Goal: Information Seeking & Learning: Check status

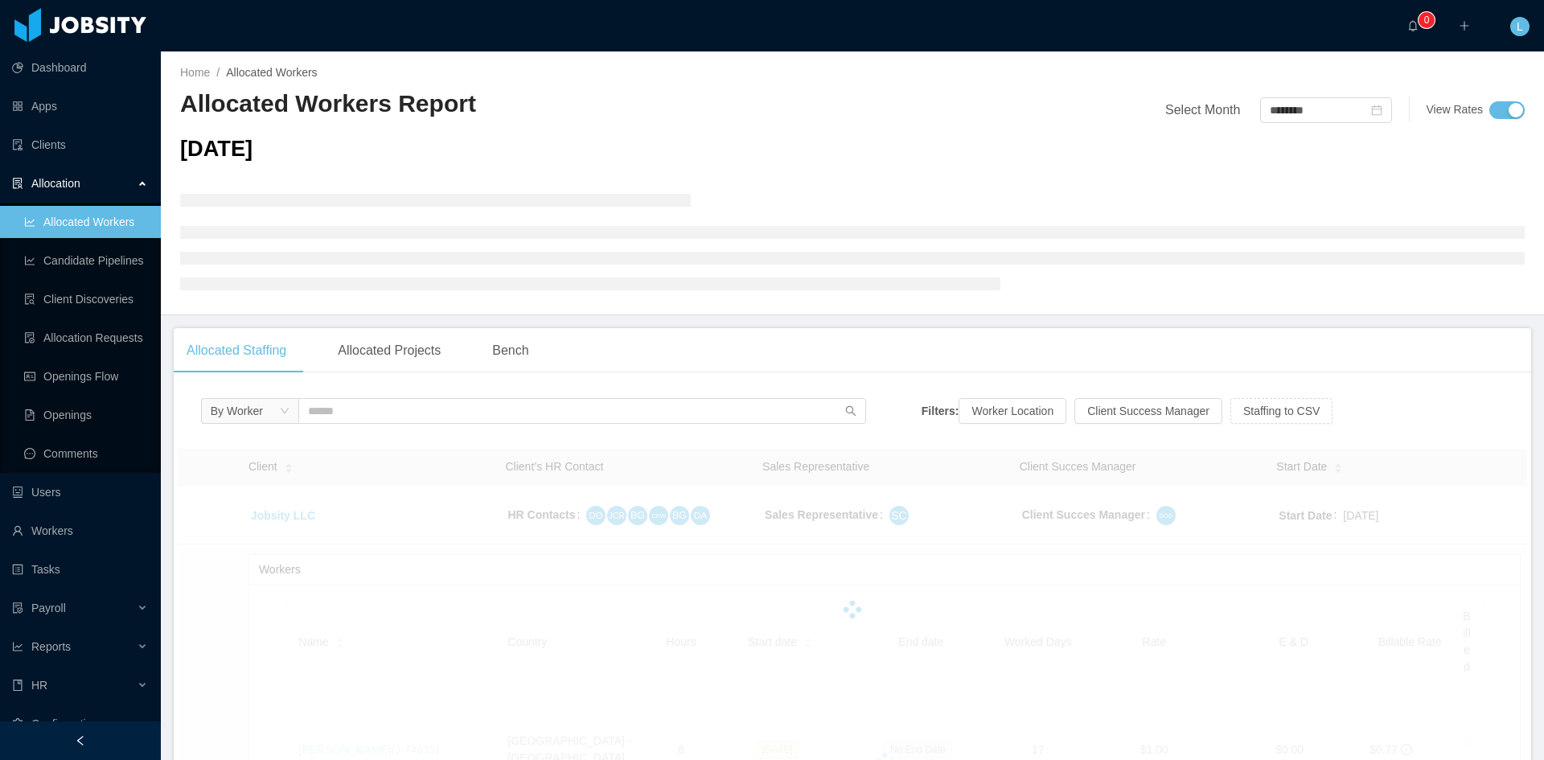
scroll to position [241, 0]
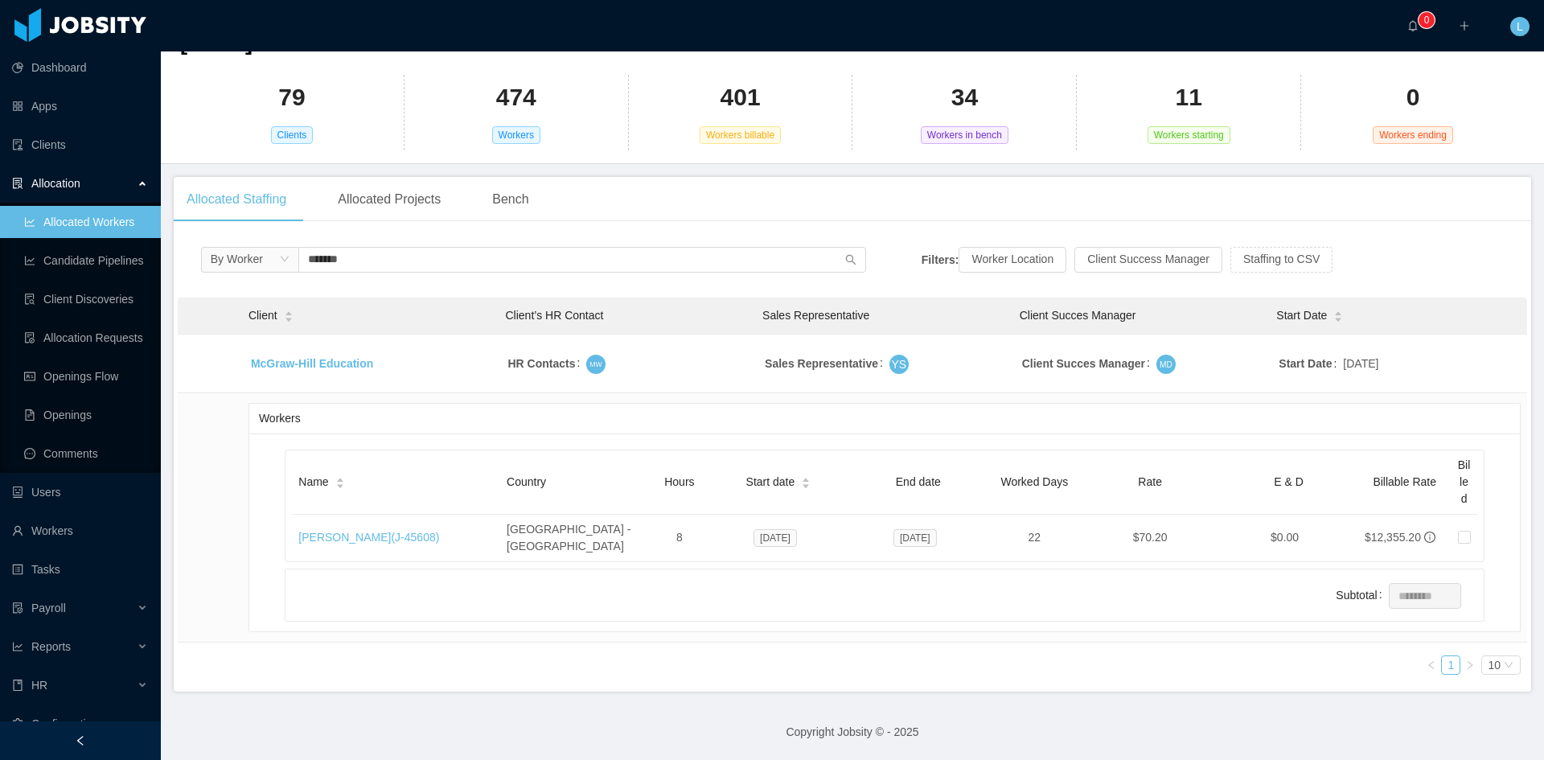
scroll to position [103, 0]
type input "******"
click at [342, 494] on div "Name" at bounding box center [321, 485] width 46 height 17
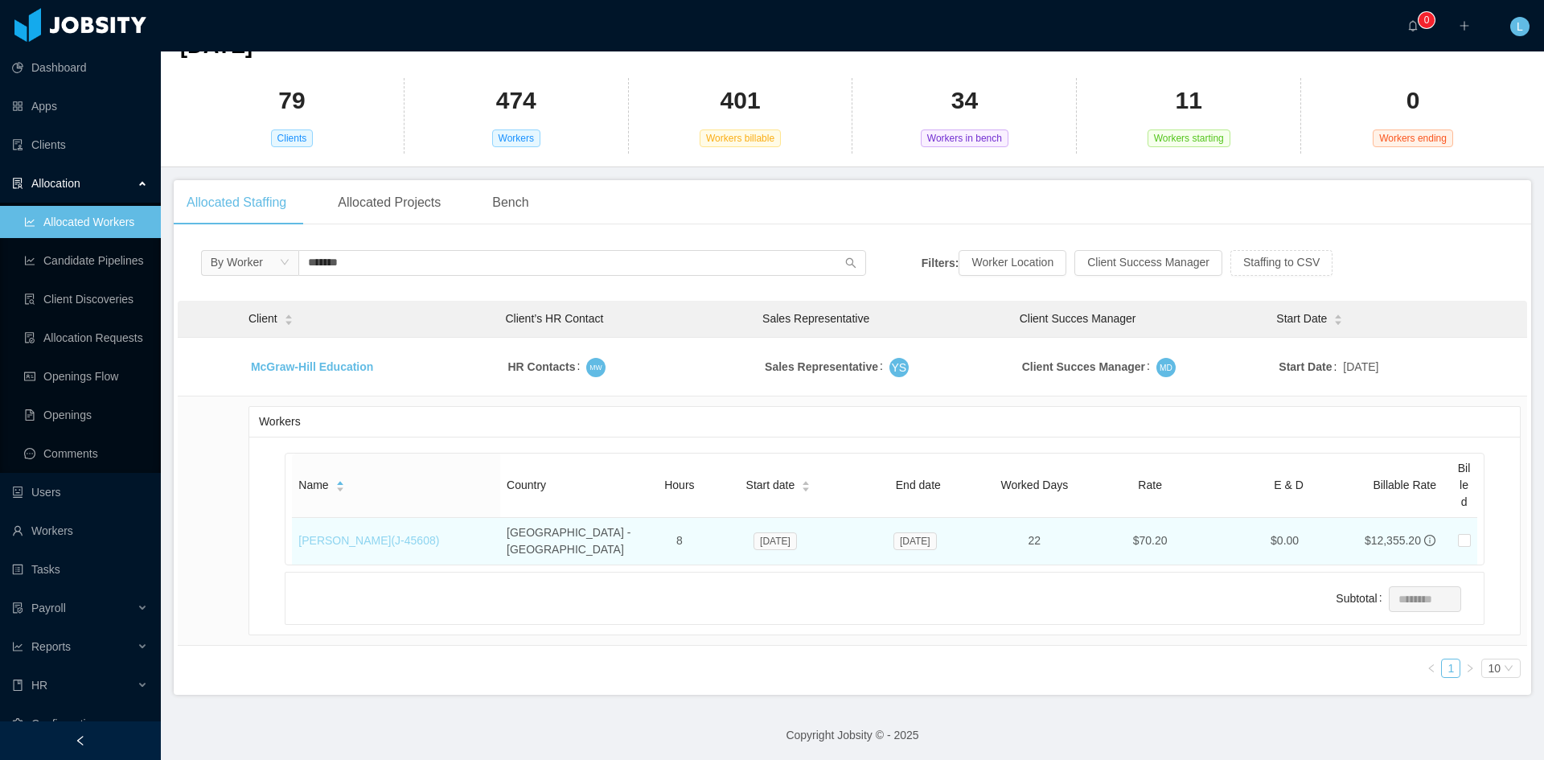
click at [351, 534] on link "[PERSON_NAME] (J- 45608 )" at bounding box center [368, 540] width 141 height 13
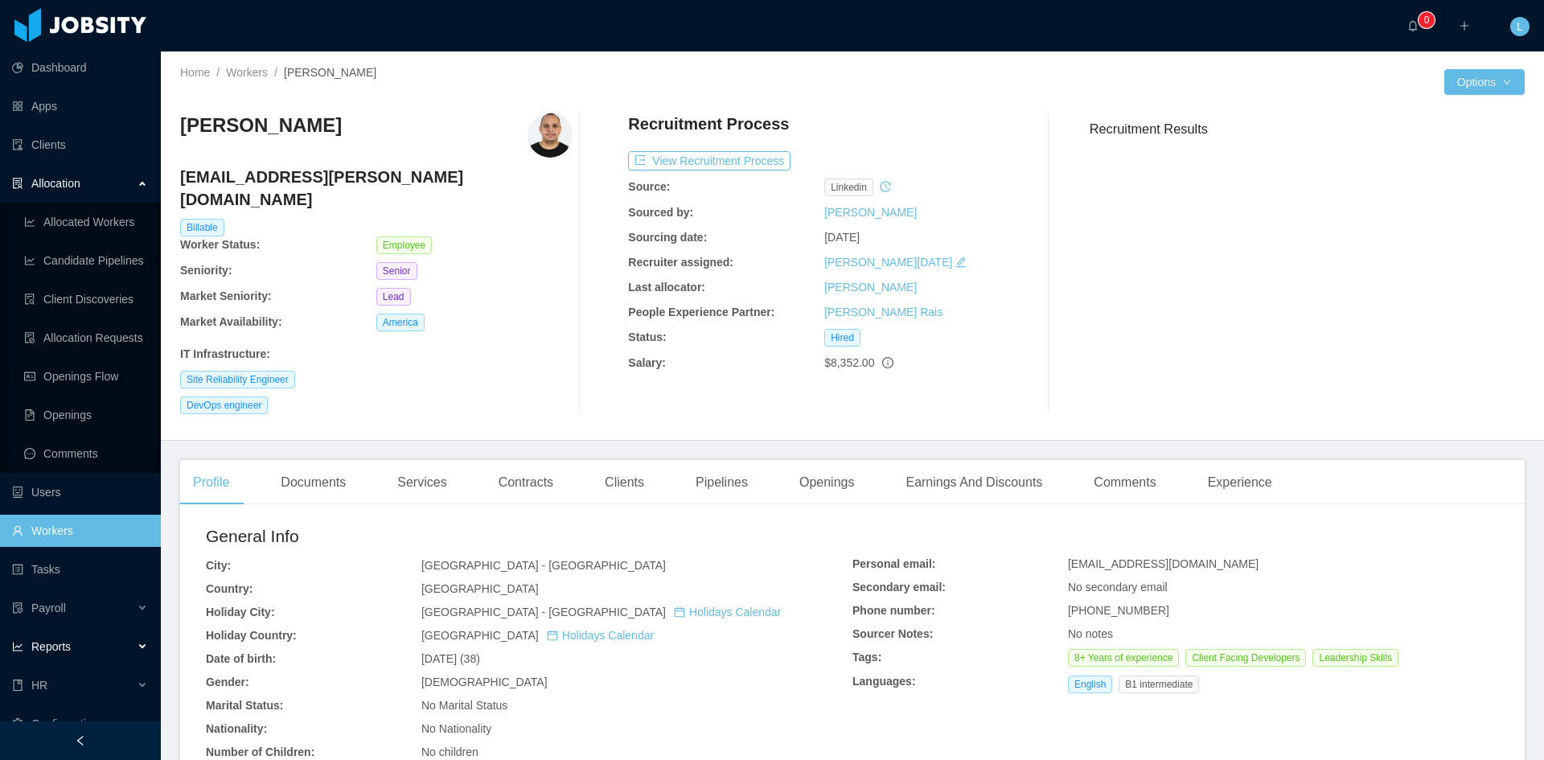
scroll to position [22, 0]
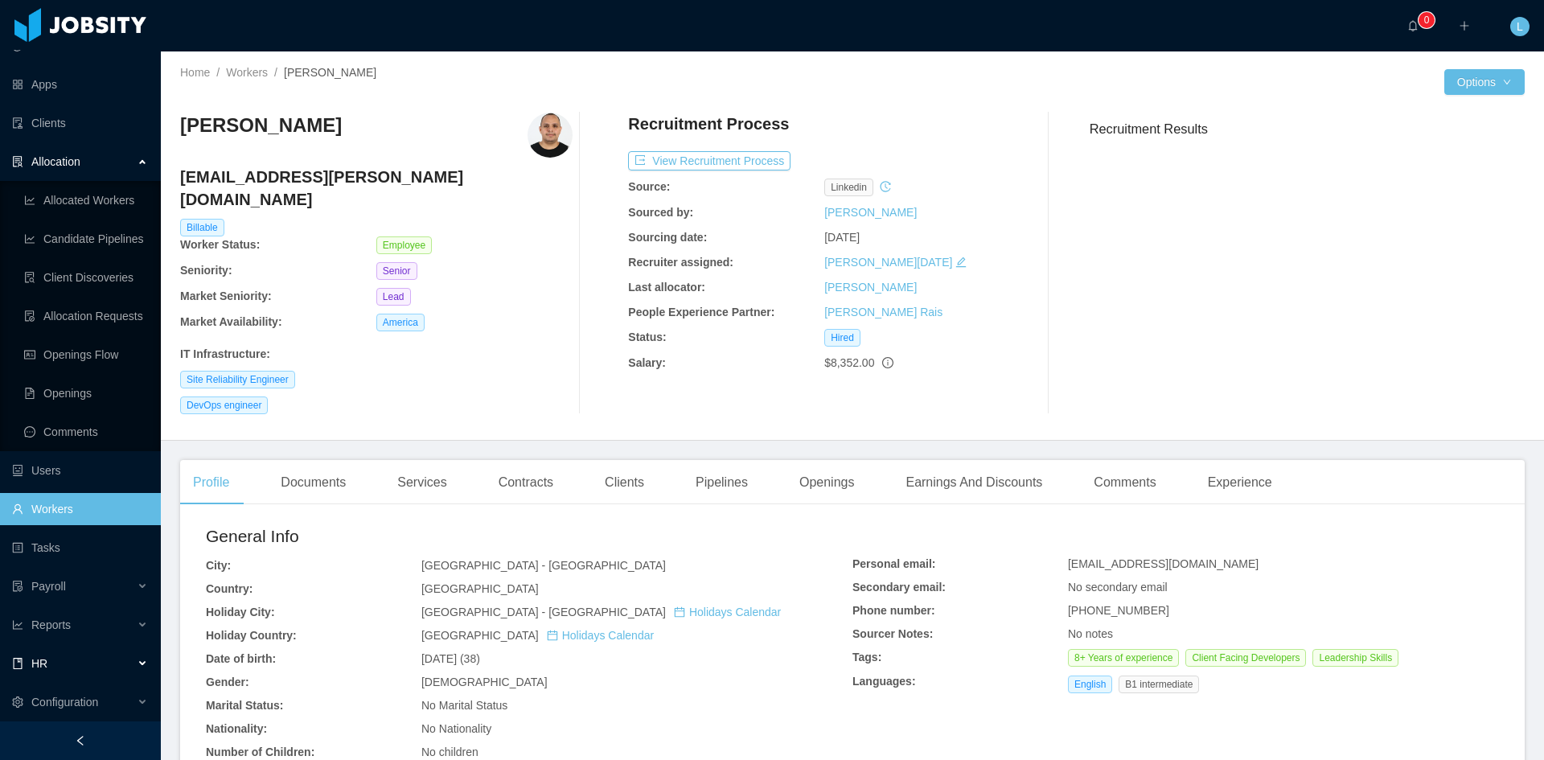
click at [68, 666] on div "HR" at bounding box center [80, 664] width 161 height 32
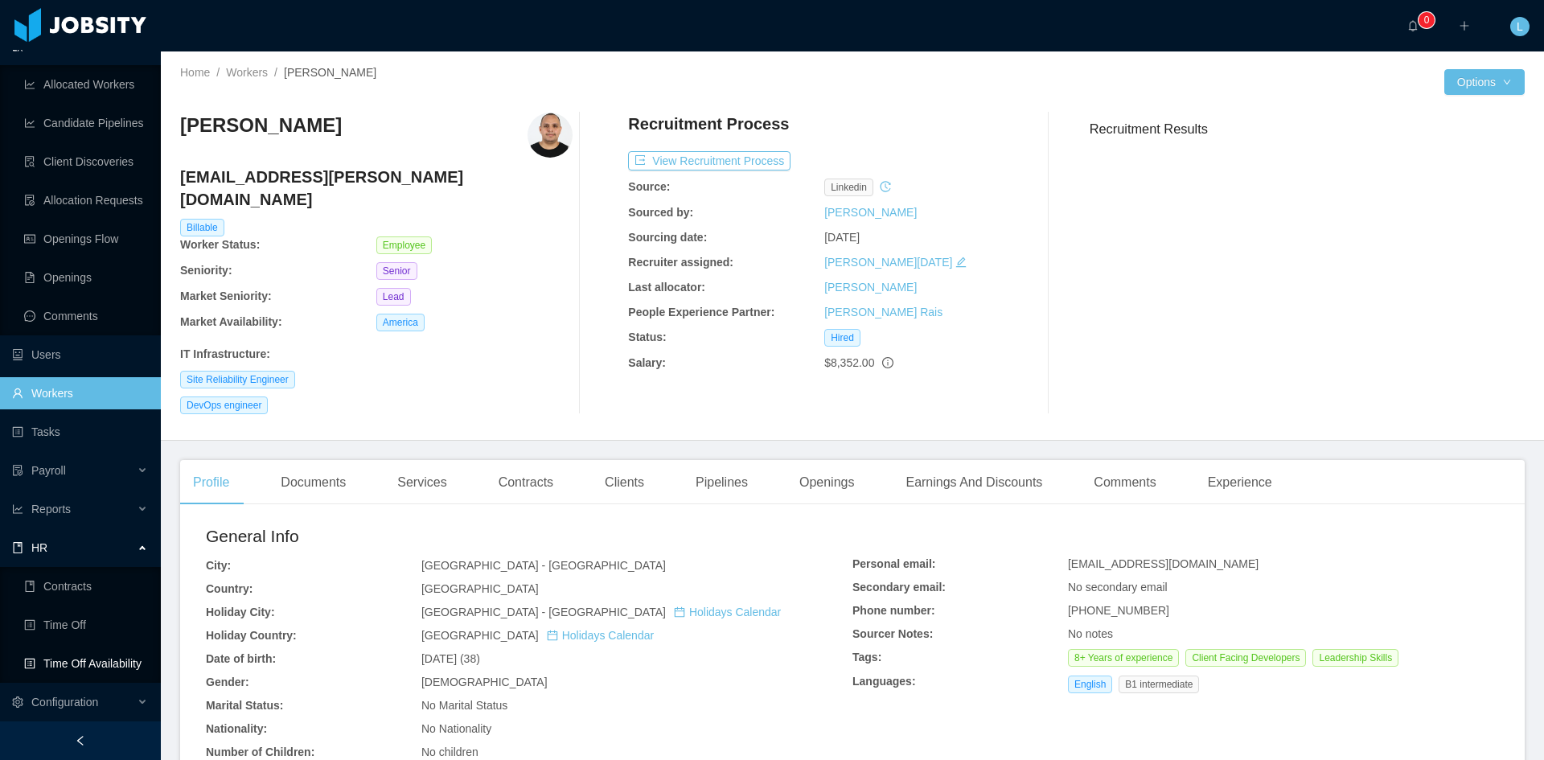
click at [86, 654] on link "Time Off Availability" at bounding box center [86, 664] width 124 height 32
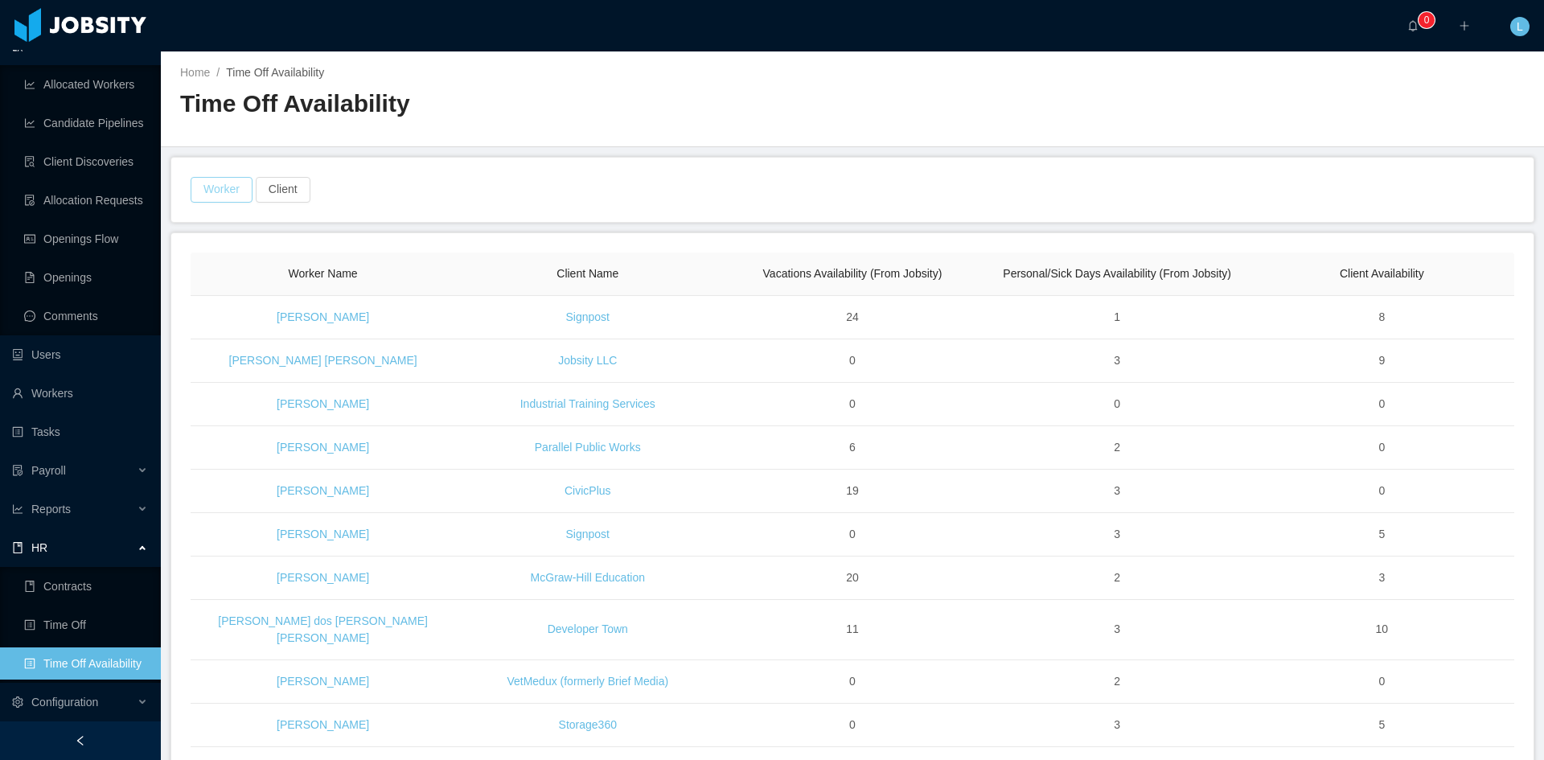
click at [237, 191] on button "Worker" at bounding box center [222, 190] width 62 height 26
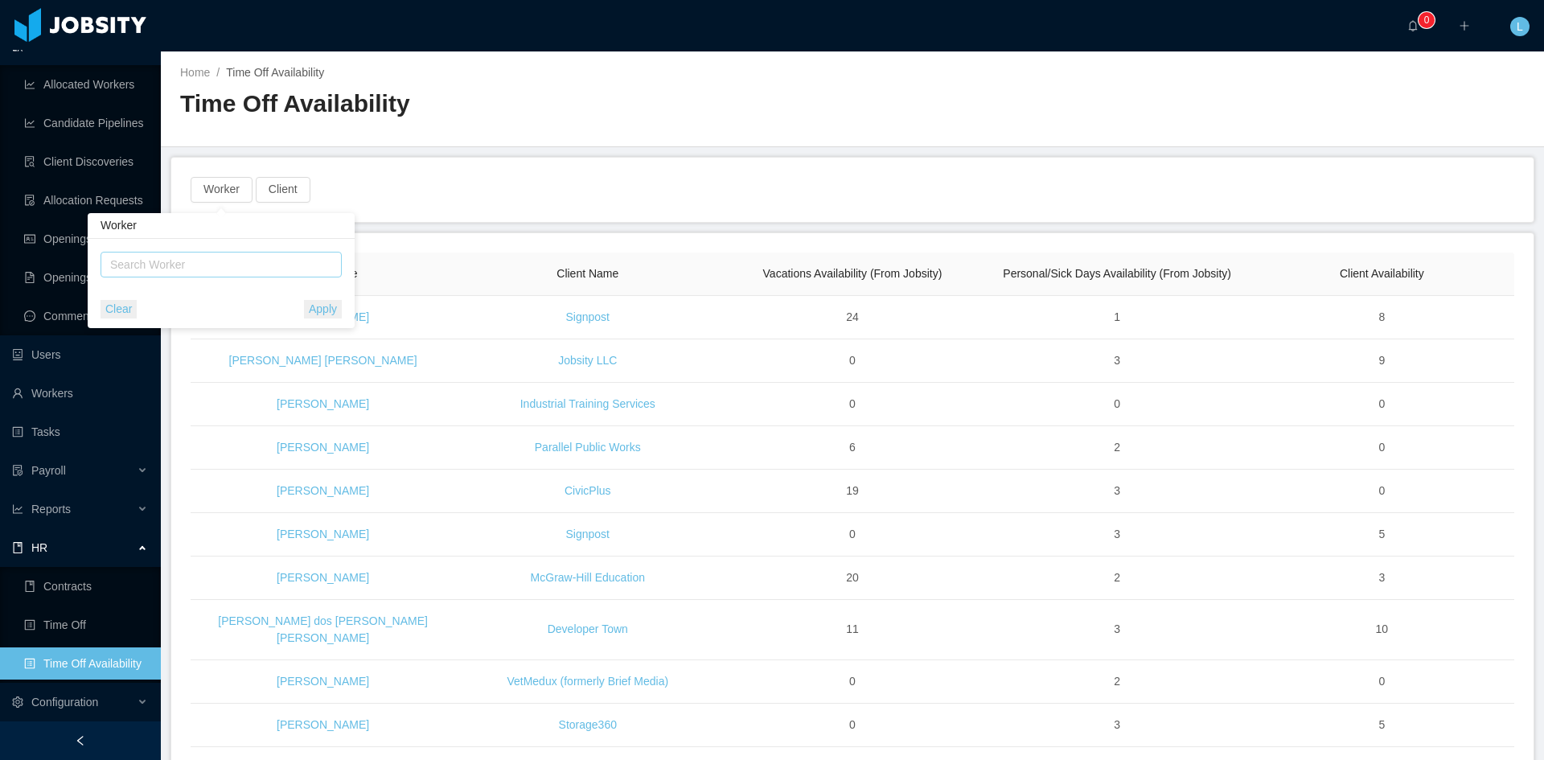
click at [280, 273] on div "Search Worker" at bounding box center [215, 265] width 220 height 24
type input "*********"
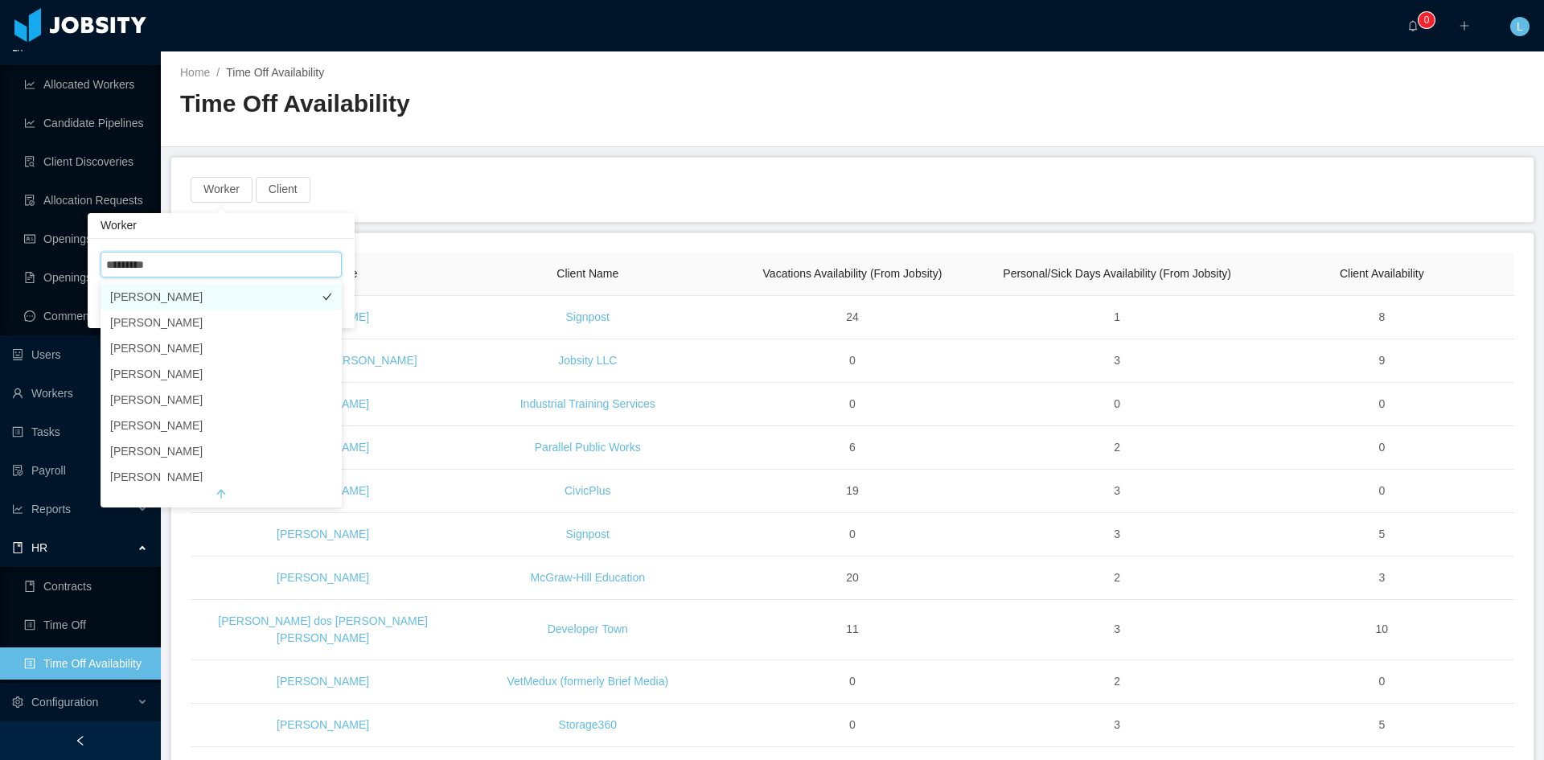
click at [212, 298] on li "[PERSON_NAME]" at bounding box center [221, 297] width 241 height 26
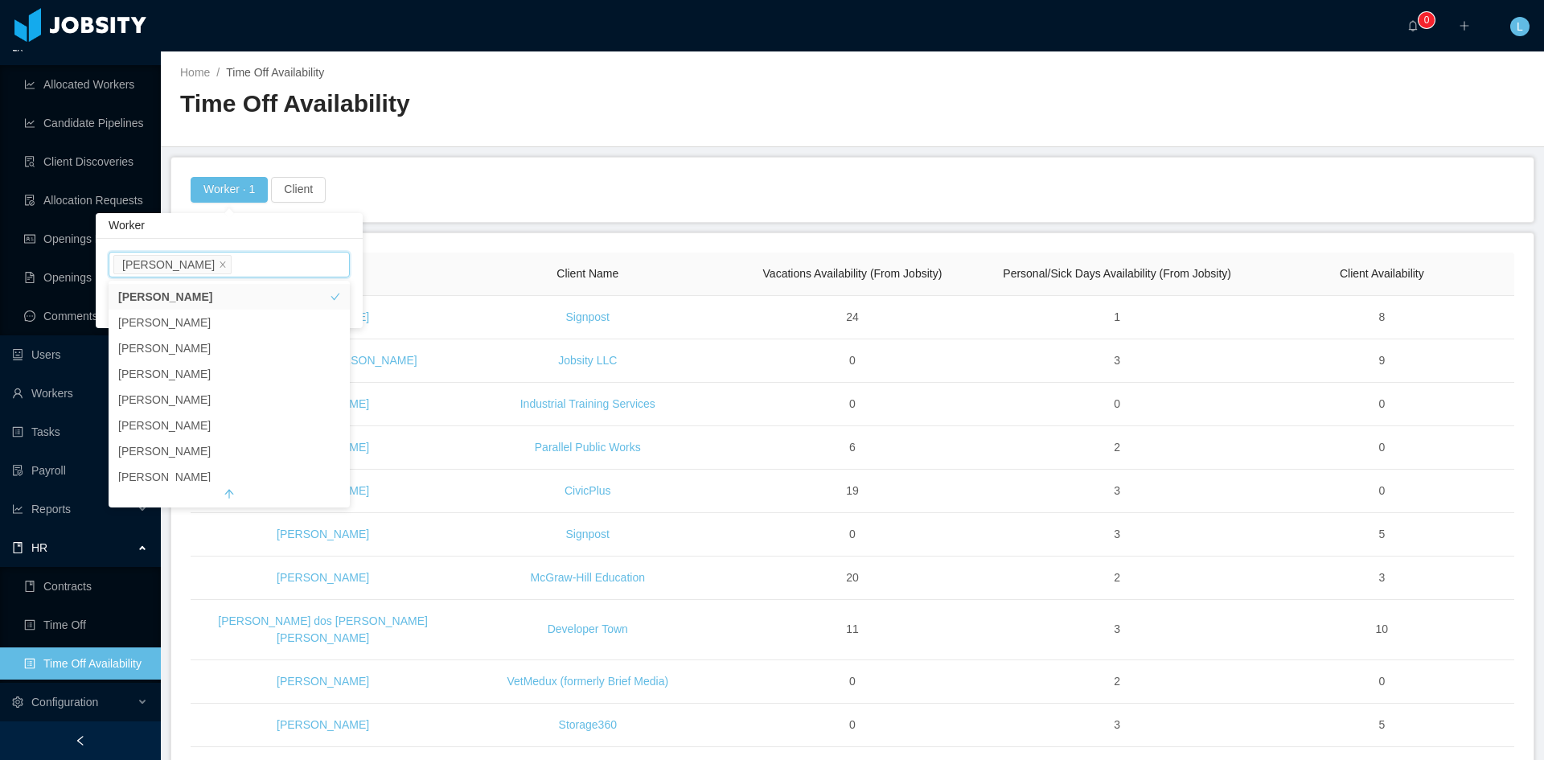
click at [494, 136] on div "Home / Time Off Availability / Time Off Availability" at bounding box center [853, 99] width 1384 height 96
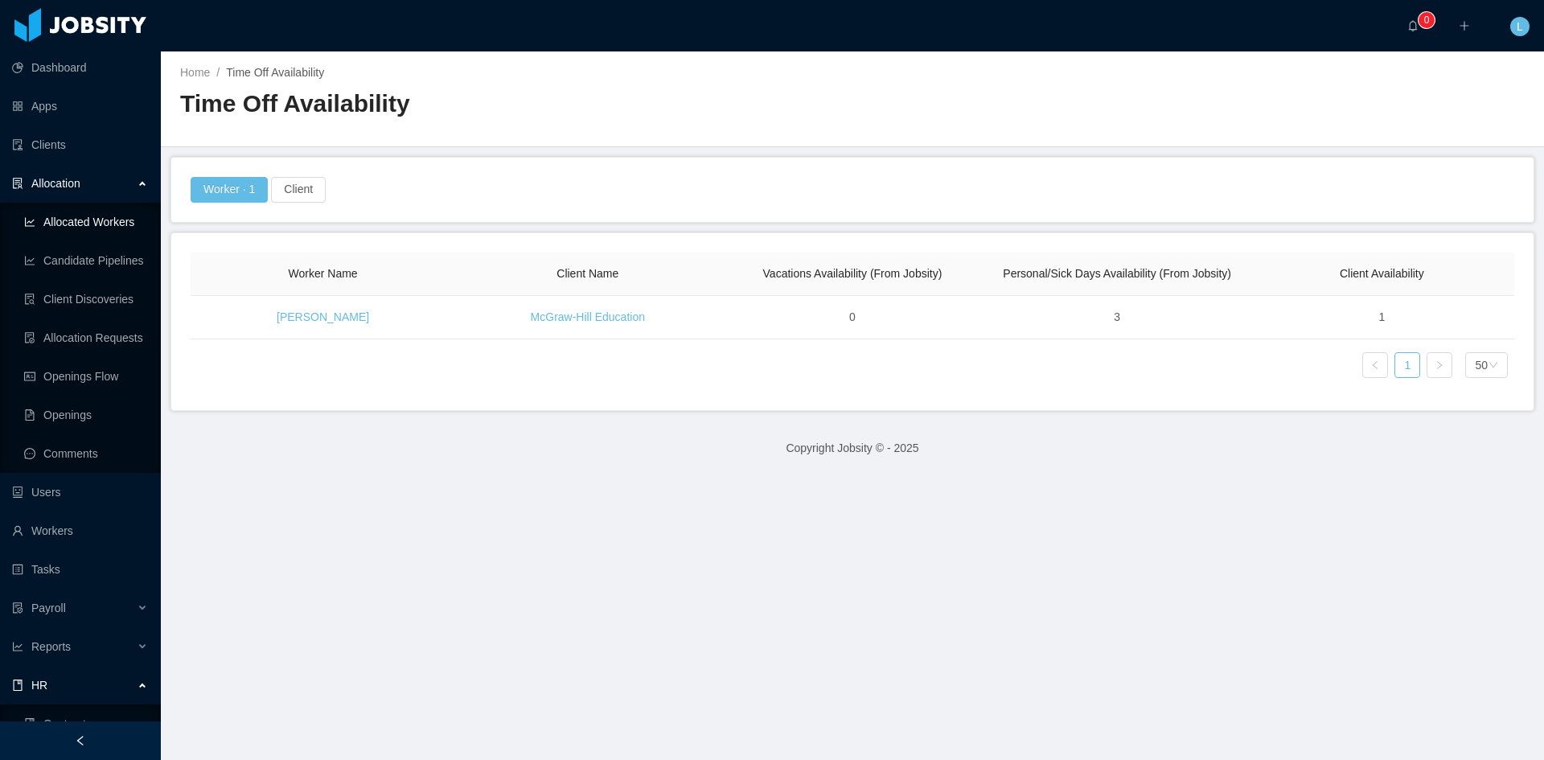
click at [101, 223] on link "Allocated Workers" at bounding box center [86, 222] width 124 height 32
